Goal: Navigation & Orientation: Go to known website

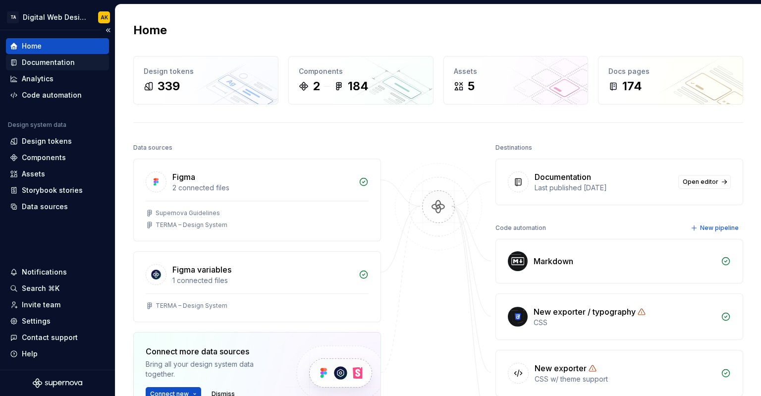
click at [57, 65] on div "Documentation" at bounding box center [48, 63] width 53 height 10
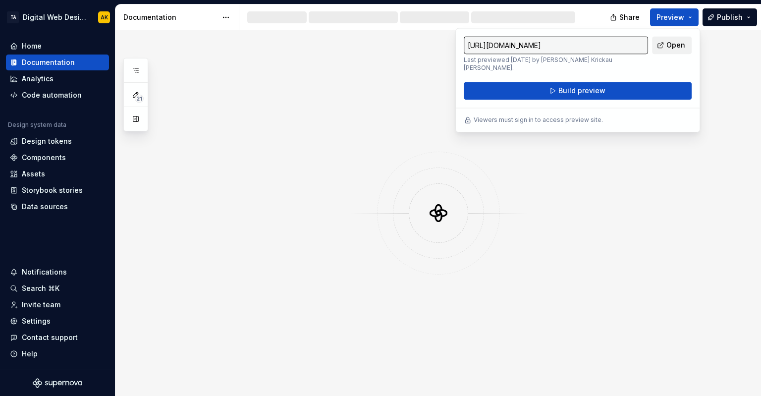
type input "[URL][DOMAIN_NAME]"
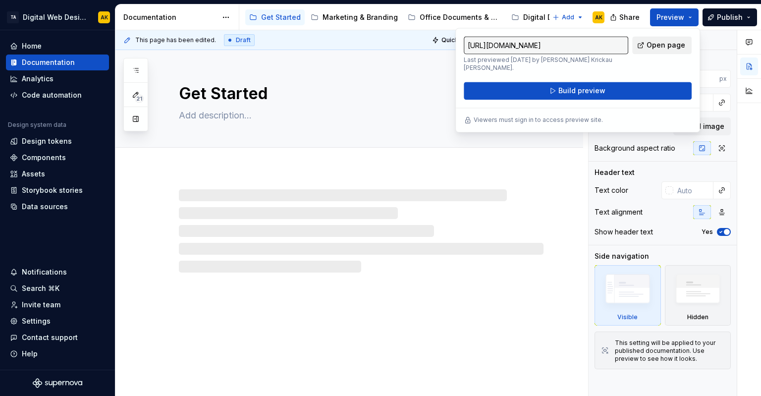
click at [664, 45] on span "Open page" at bounding box center [666, 45] width 39 height 10
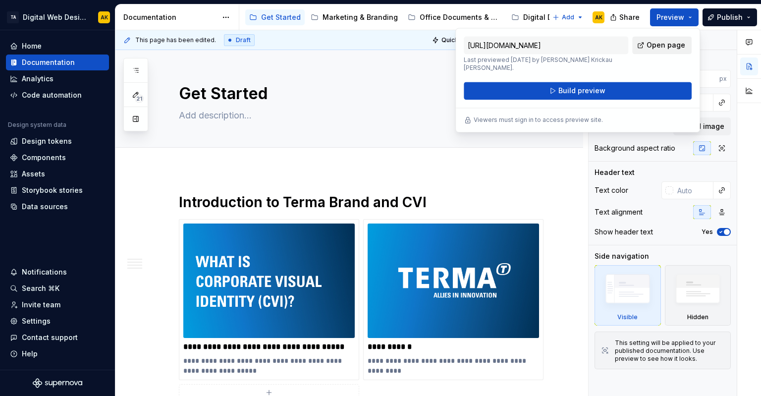
type textarea "*"
